Goal: Task Accomplishment & Management: Manage account settings

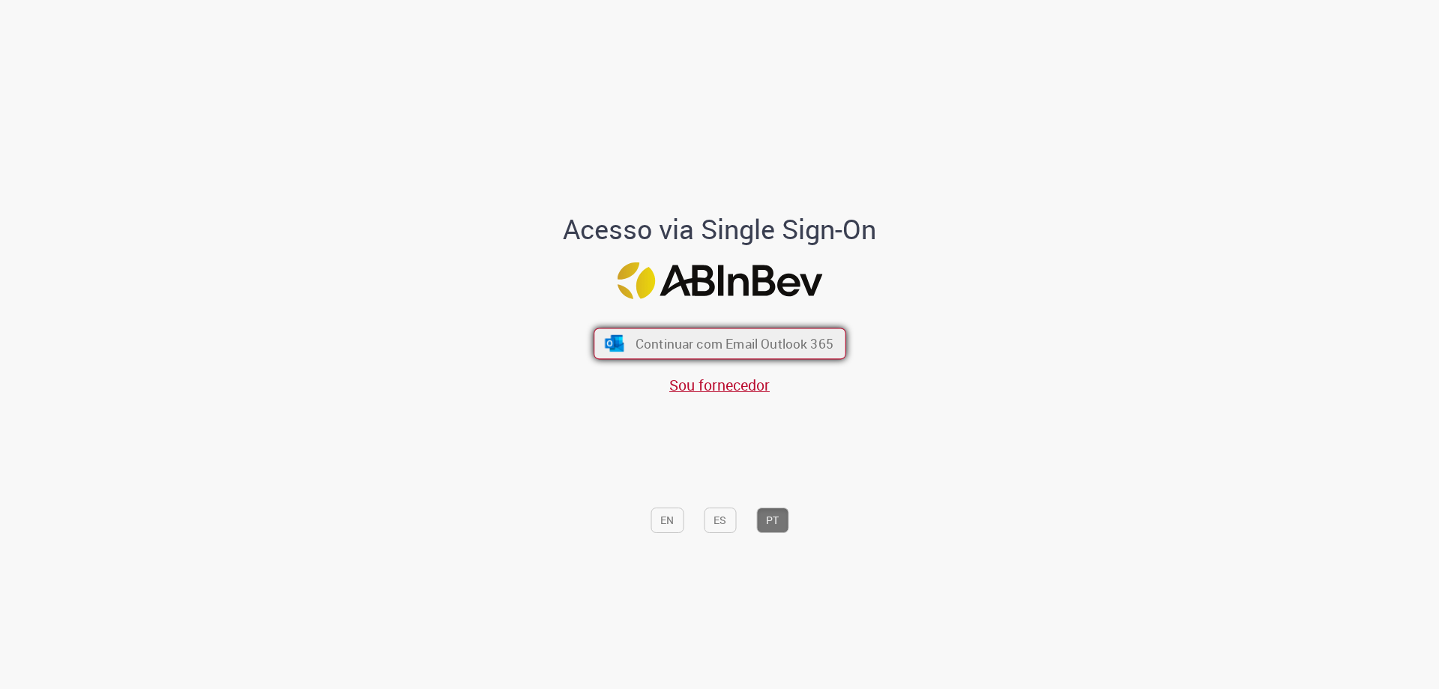
click at [634, 329] on button "Continuar com Email Outlook 365" at bounding box center [720, 343] width 253 height 31
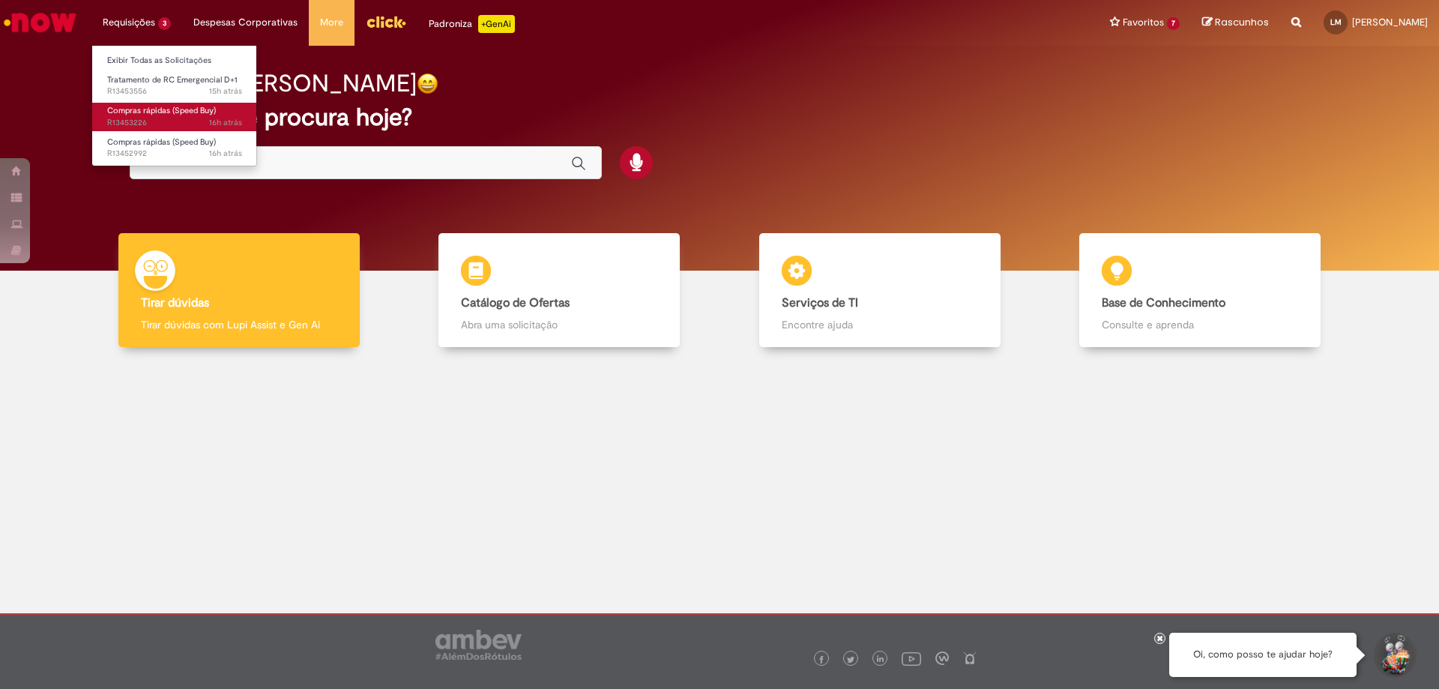
click at [155, 112] on span "Compras rápidas (Speed Buy)" at bounding box center [161, 110] width 109 height 11
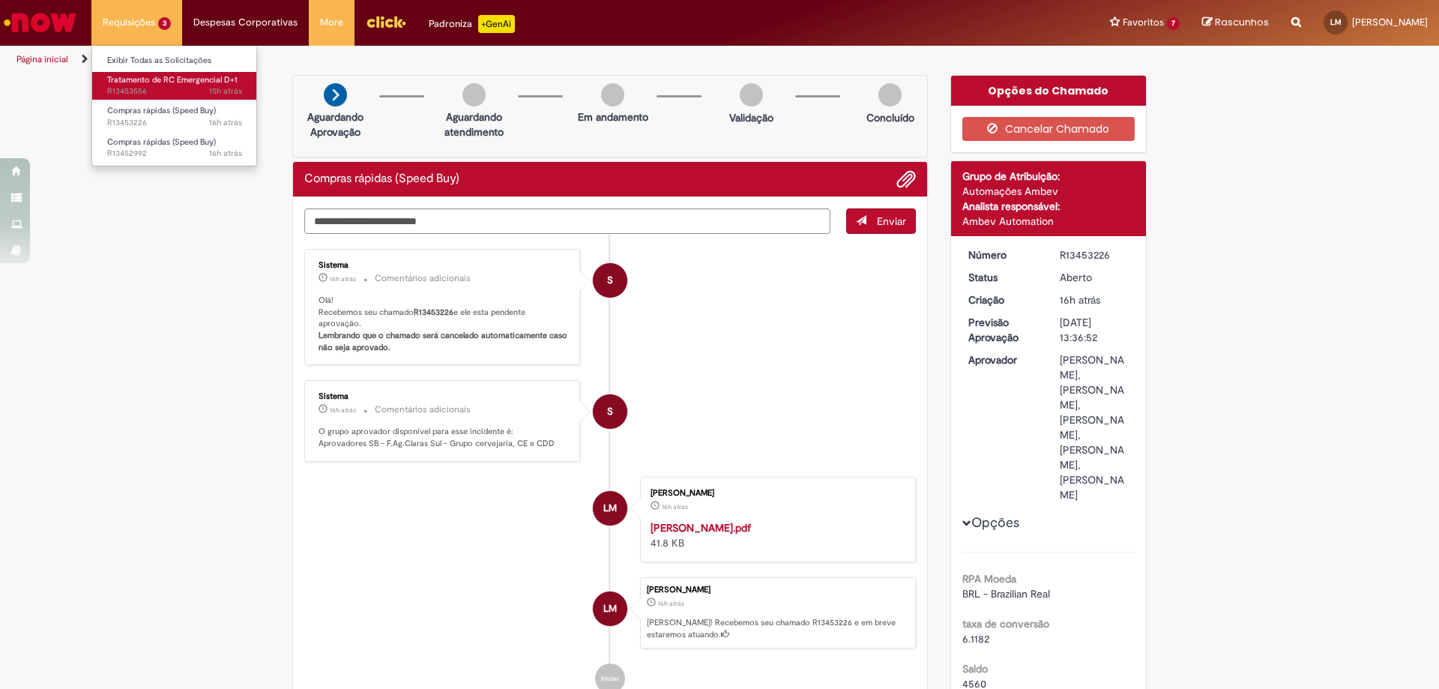
click at [139, 81] on span "Tratamento de RC Emergencial D+1" at bounding box center [172, 79] width 130 height 11
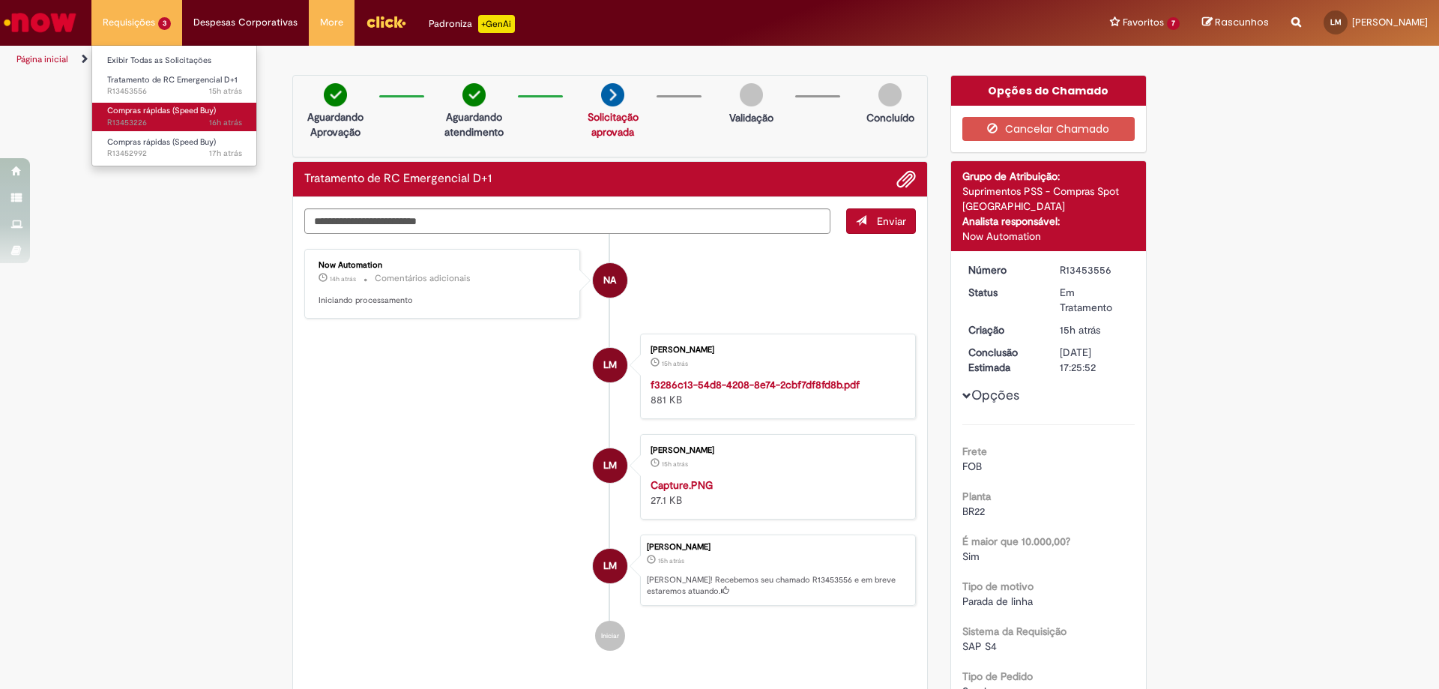
click at [164, 110] on span "Compras rápidas (Speed Buy)" at bounding box center [161, 110] width 109 height 11
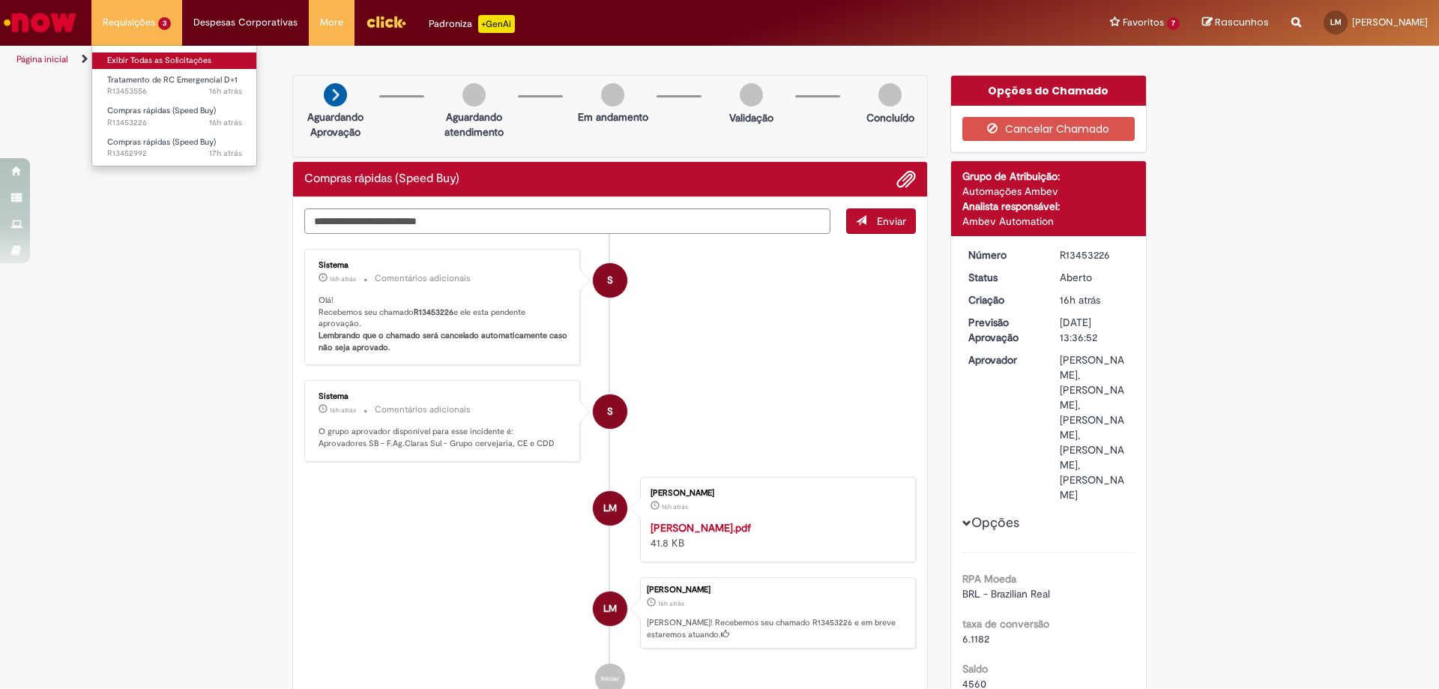
click at [142, 58] on link "Exibir Todas as Solicitações" at bounding box center [174, 60] width 165 height 16
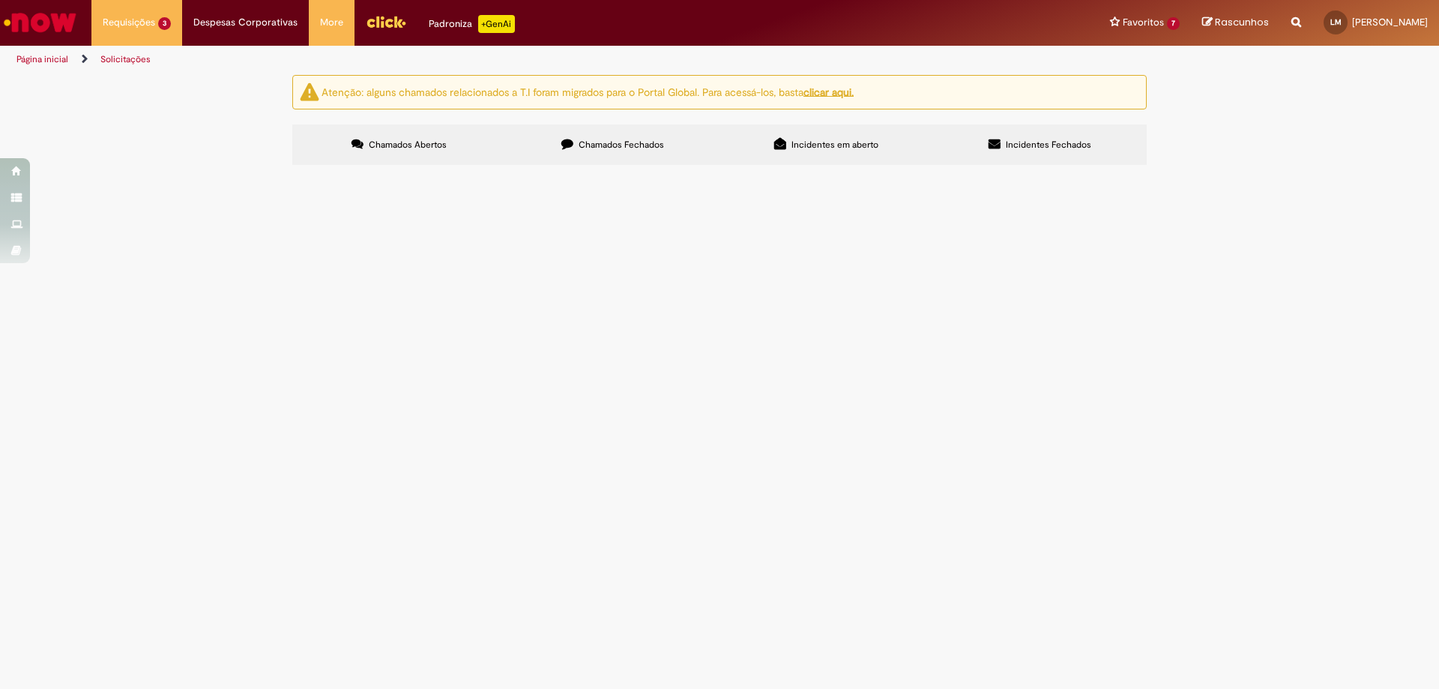
click at [215, 169] on div "Atenção: alguns chamados relacionados a T.I foram migrados para o Portal Global…" at bounding box center [719, 122] width 1439 height 94
click at [217, 169] on div "Atenção: alguns chamados relacionados a T.I foram migrados para o Portal Global…" at bounding box center [719, 122] width 1439 height 94
click at [152, 60] on link "Exibir Todas as Solicitações" at bounding box center [174, 60] width 165 height 16
